Goal: Find specific page/section: Find specific page/section

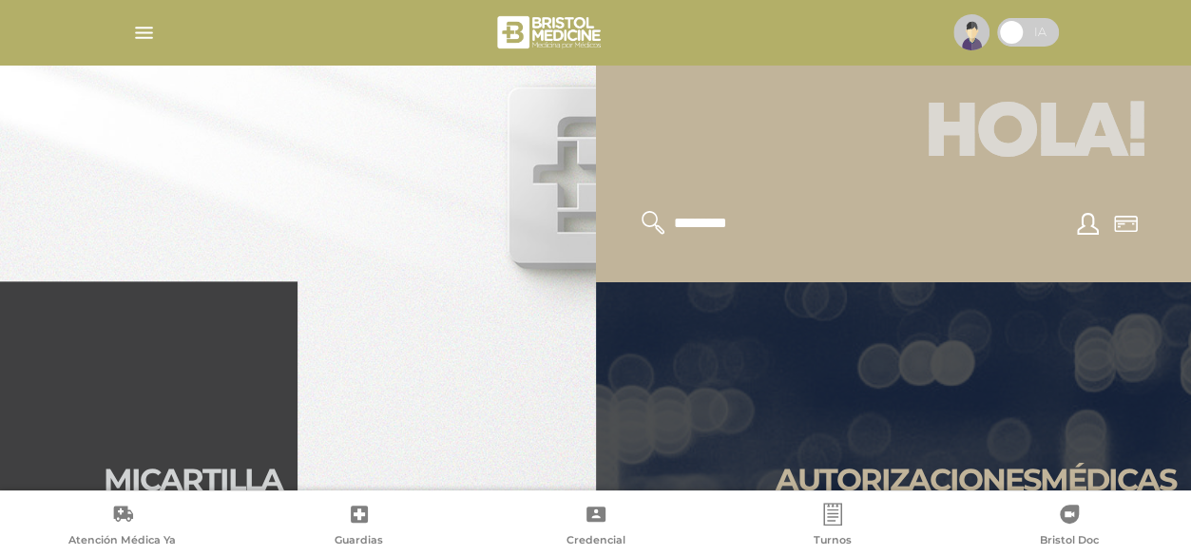
scroll to position [494, 0]
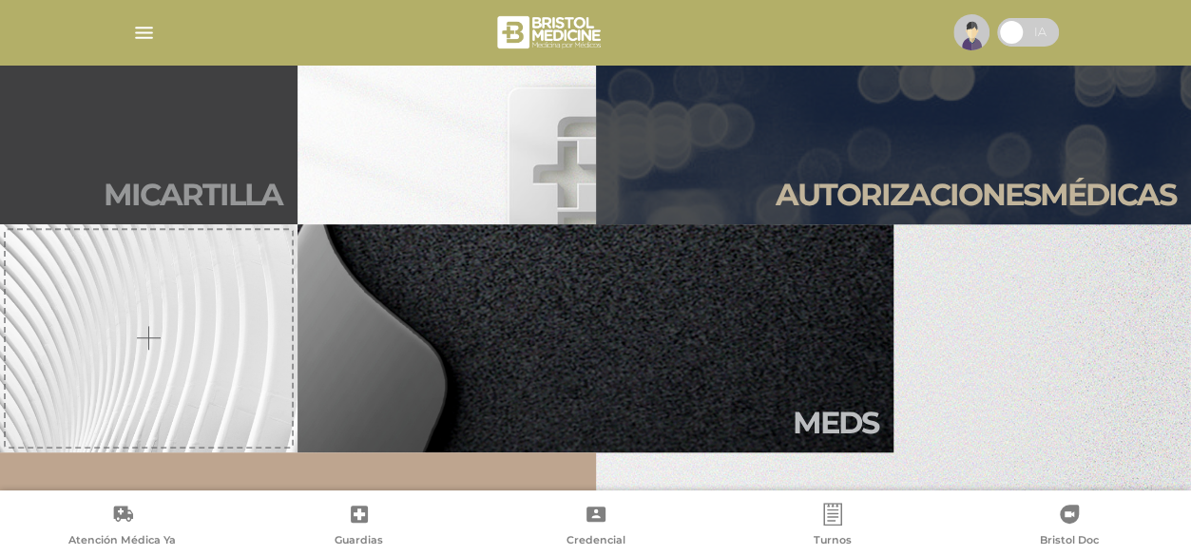
click at [162, 167] on link "Mi car tilla" at bounding box center [149, 110] width 298 height 228
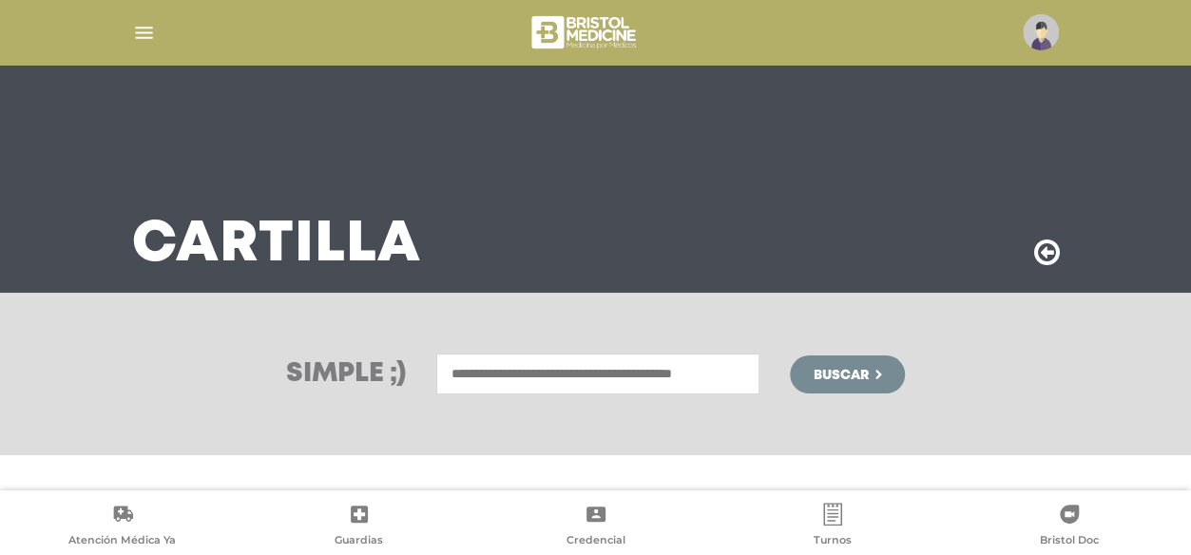
click at [452, 370] on input "text" at bounding box center [597, 374] width 323 height 41
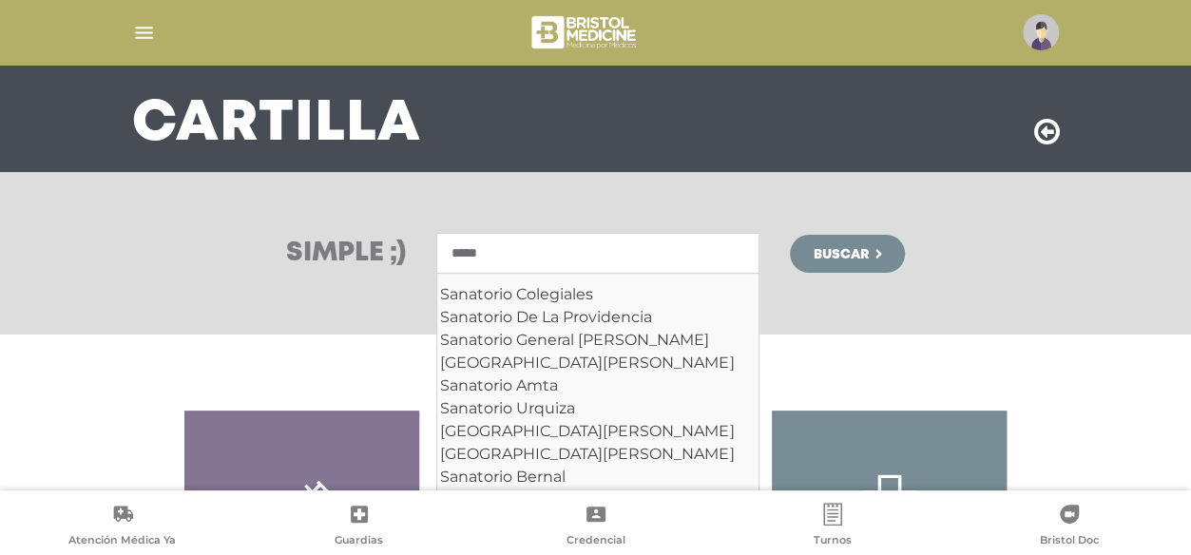
scroll to position [190, 0]
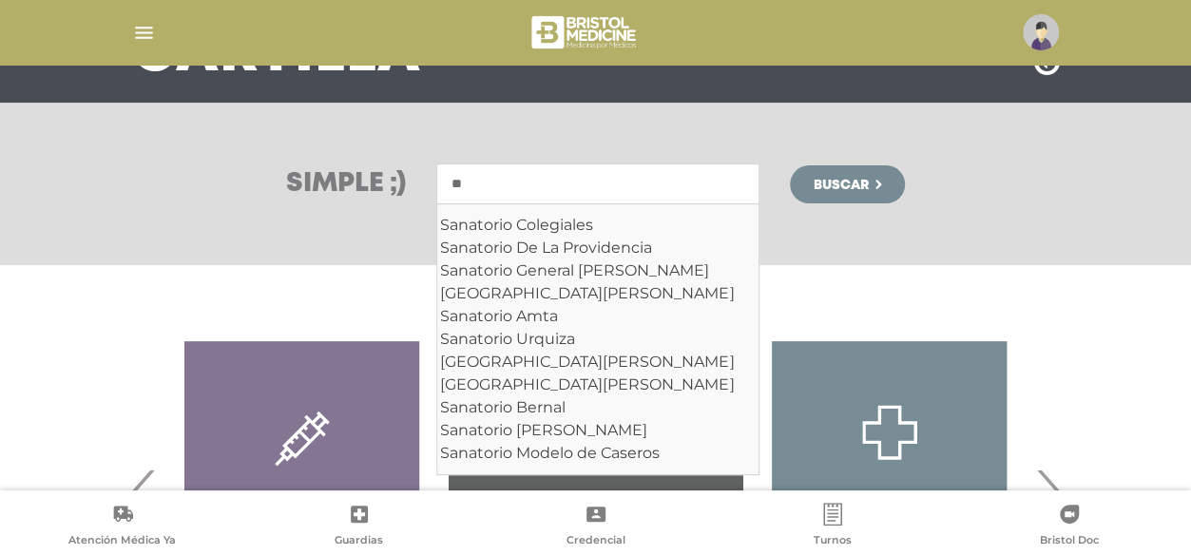
type input "*"
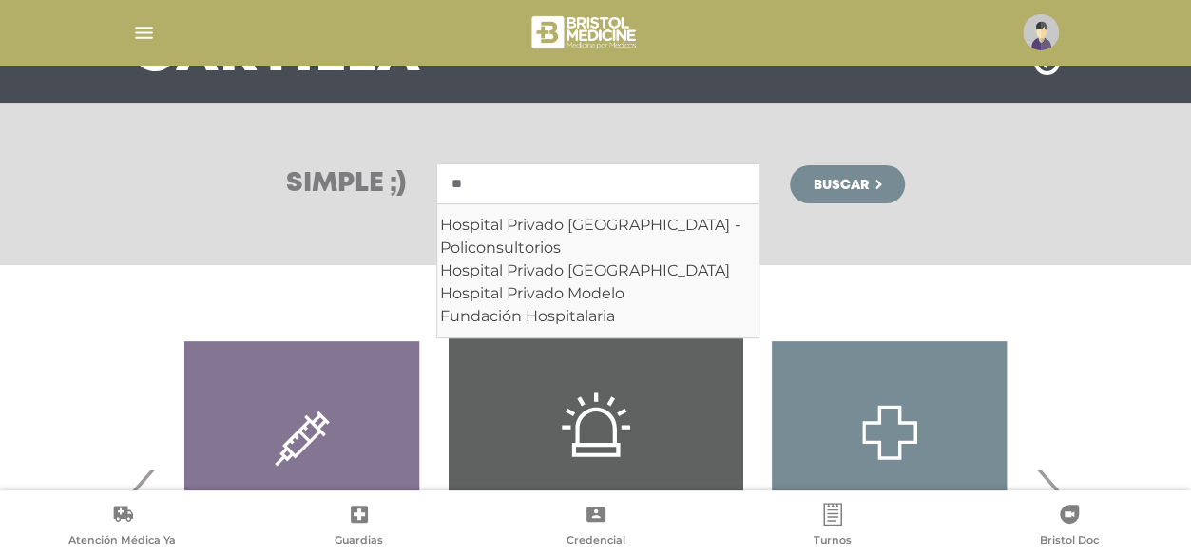
type input "*"
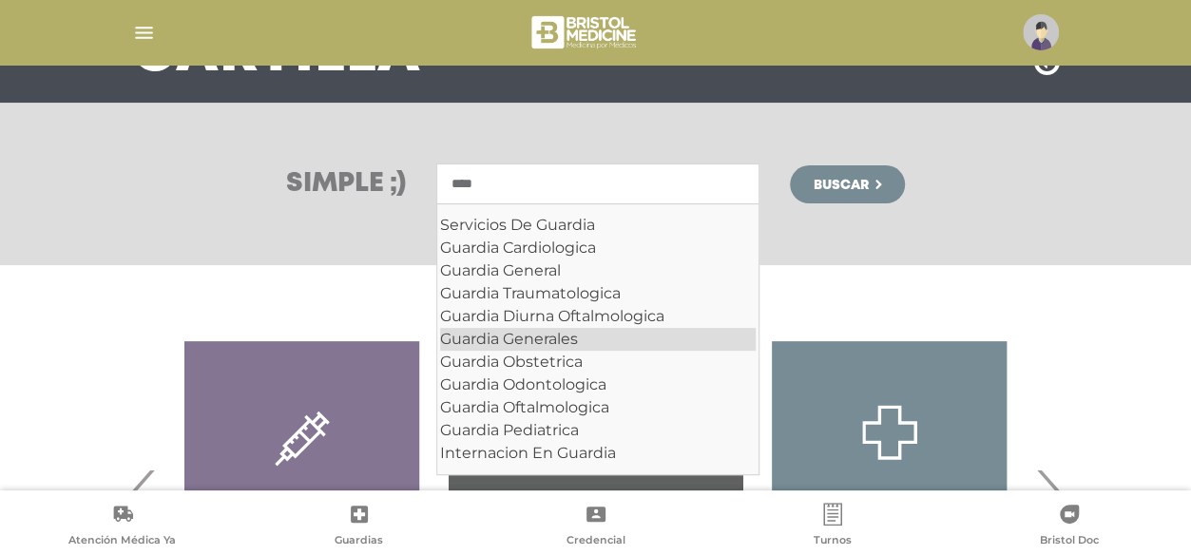
click at [549, 339] on div "Guardia Generales" at bounding box center [598, 339] width 316 height 23
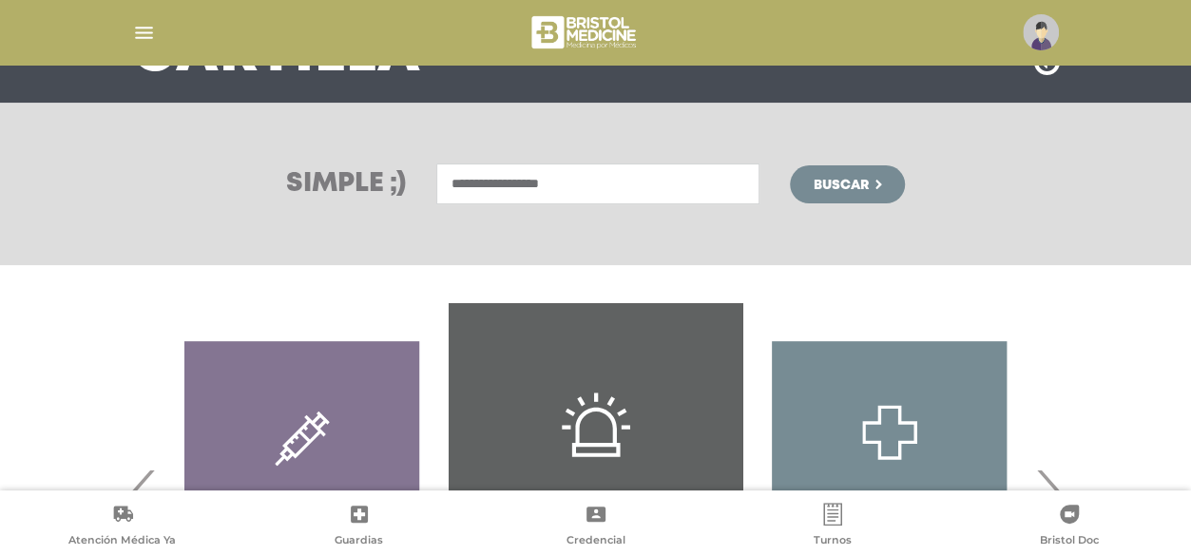
type input "**********"
click at [849, 182] on span "Buscar" at bounding box center [840, 185] width 55 height 13
